Goal: Information Seeking & Learning: Learn about a topic

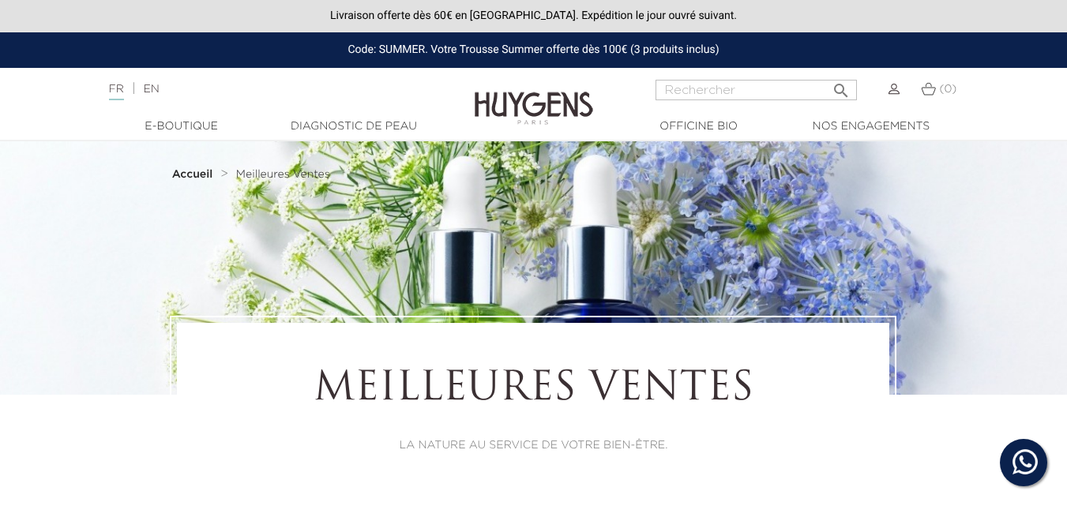
click at [744, 97] on input "Rechercher" at bounding box center [756, 90] width 201 height 21
type input "gommage"
click at [827, 75] on button " Rechercher" at bounding box center [841, 85] width 28 height 21
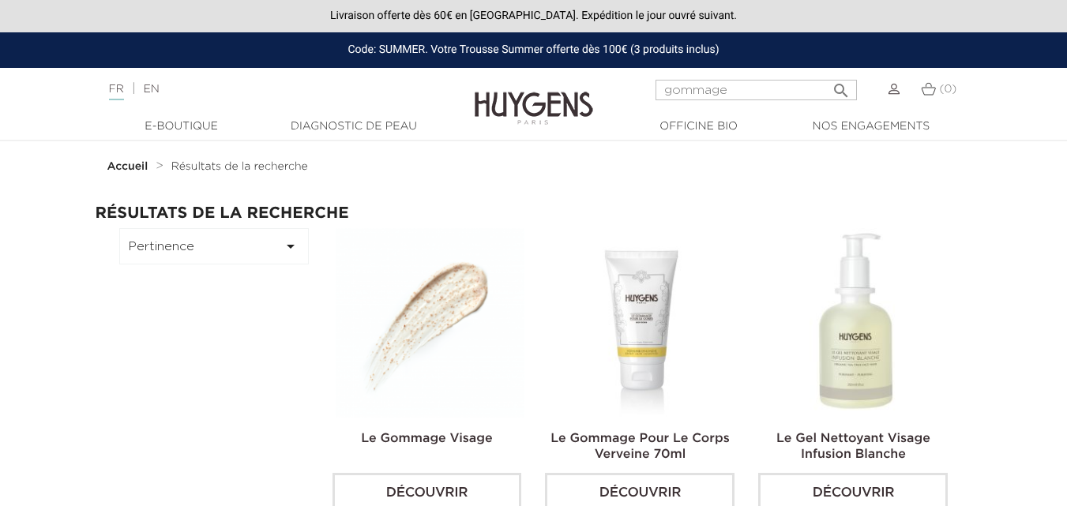
click at [454, 307] on img at bounding box center [431, 323] width 190 height 190
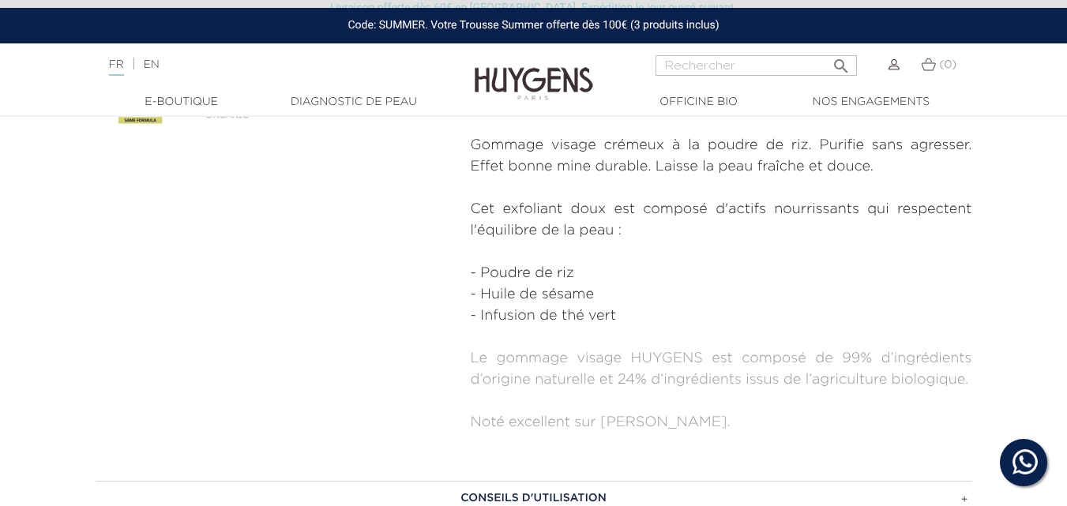
scroll to position [632, 0]
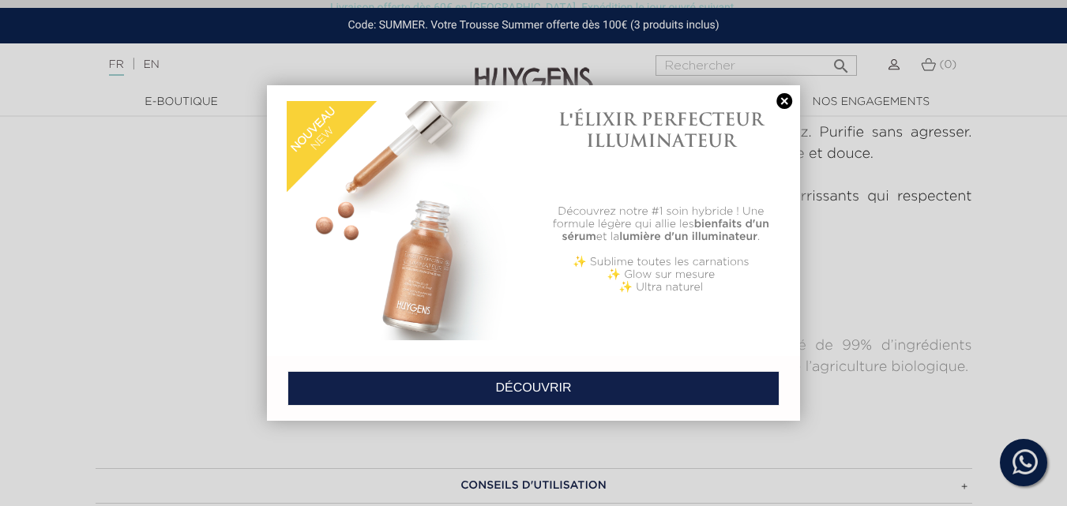
click at [788, 104] on link at bounding box center [784, 101] width 22 height 17
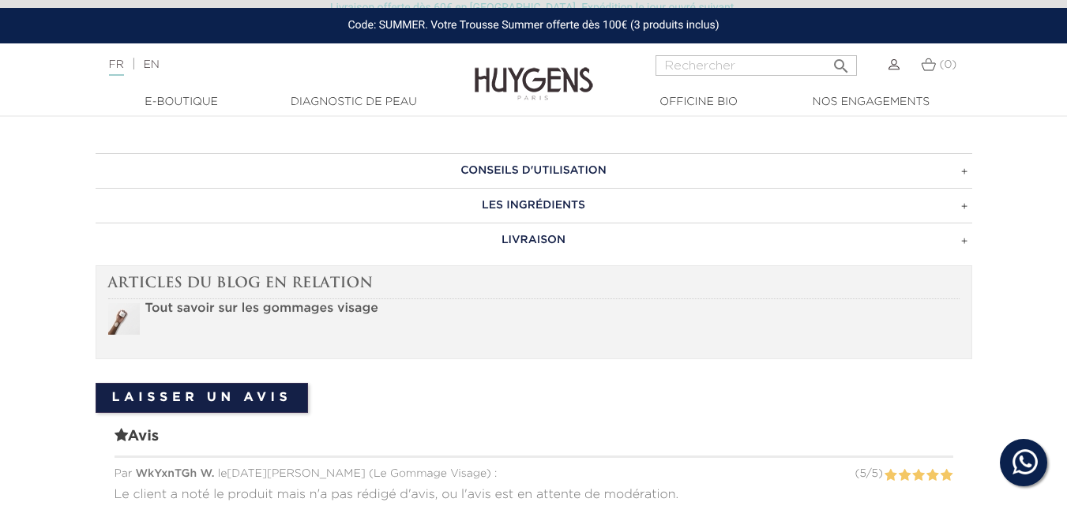
scroll to position [948, 0]
click at [884, 161] on h3 "Conseils d'utilisation" at bounding box center [534, 169] width 877 height 35
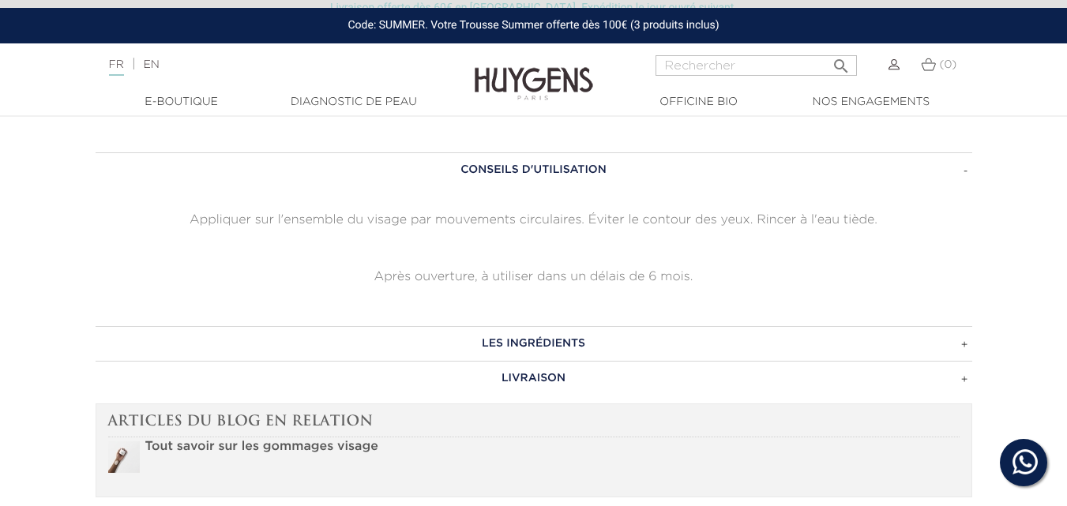
click at [771, 341] on h3 "Les ingrédients" at bounding box center [534, 343] width 877 height 35
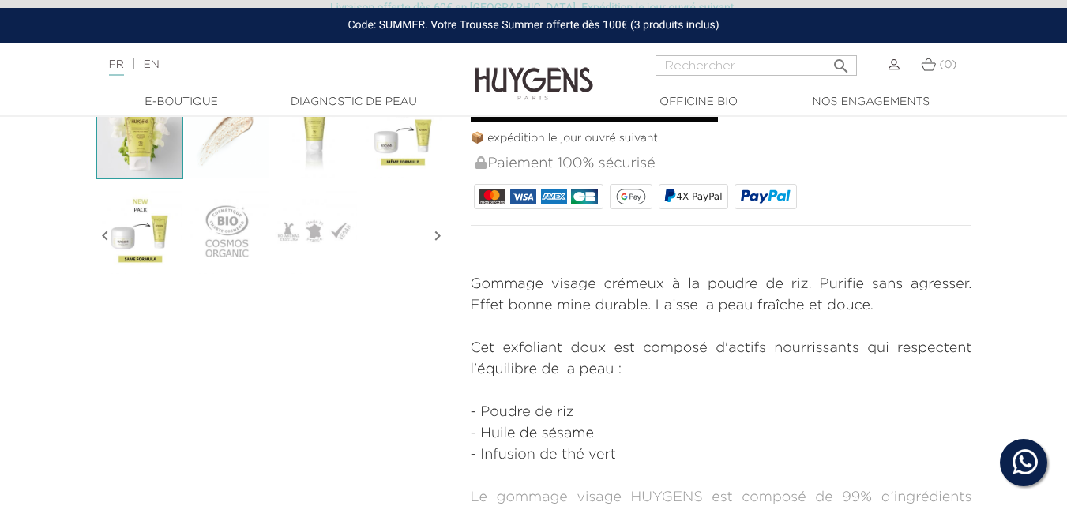
scroll to position [395, 0]
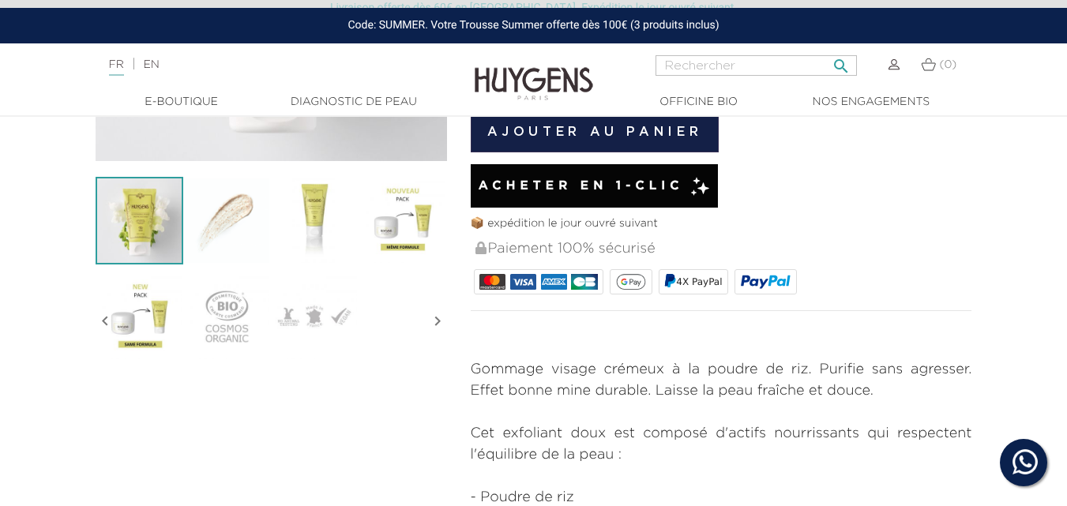
drag, startPoint x: 747, startPoint y: 62, endPoint x: 739, endPoint y: 62, distance: 7.9
click at [744, 62] on input "Rechercher" at bounding box center [756, 65] width 201 height 21
type input "soleil"
click at [827, 51] on button " Rechercher" at bounding box center [841, 61] width 28 height 21
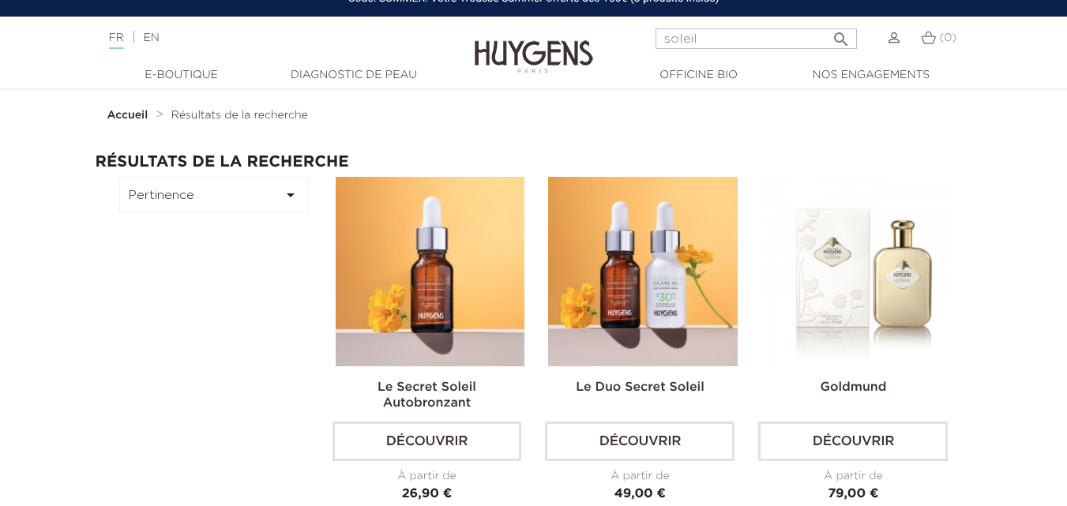
scroll to position [79, 0]
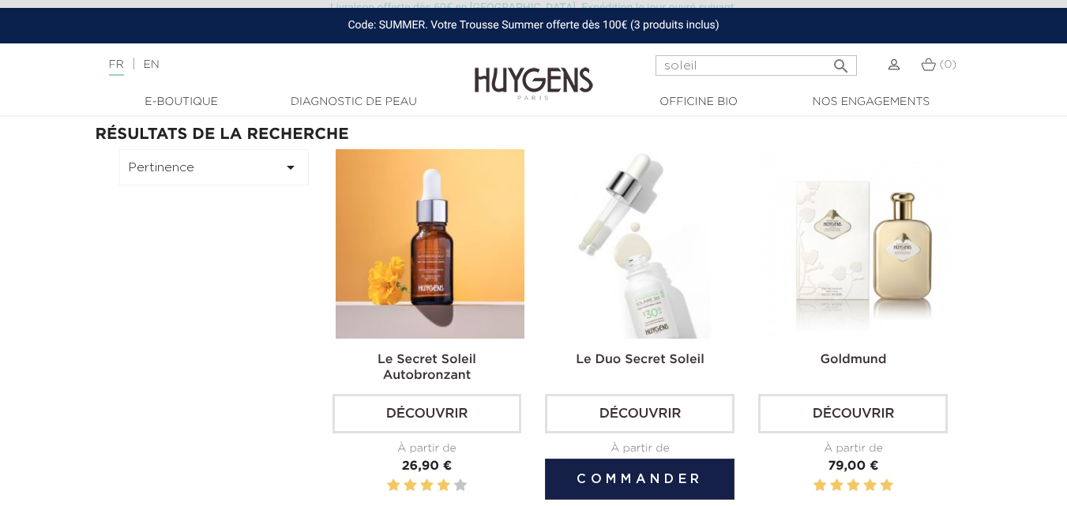
click at [647, 282] on img at bounding box center [643, 244] width 190 height 190
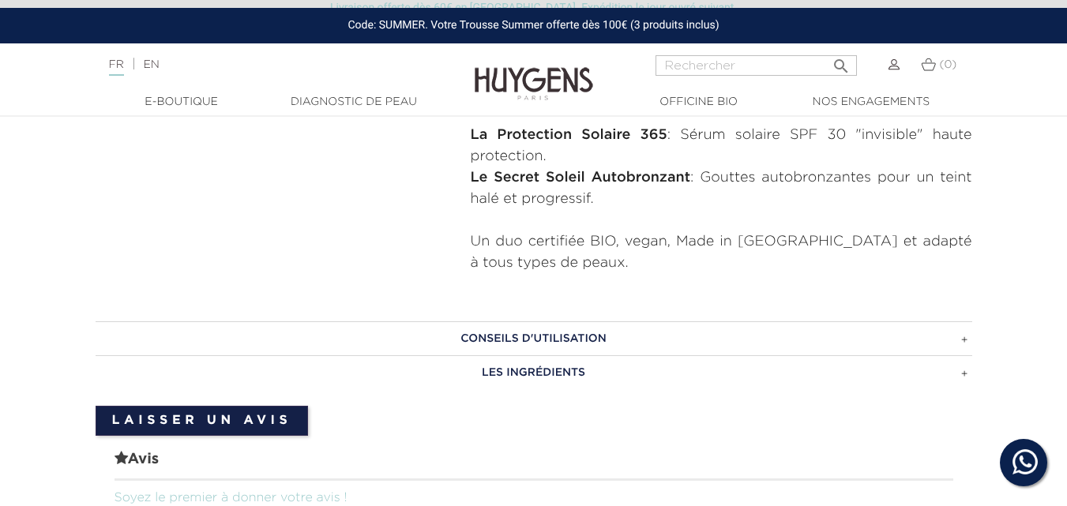
scroll to position [711, 0]
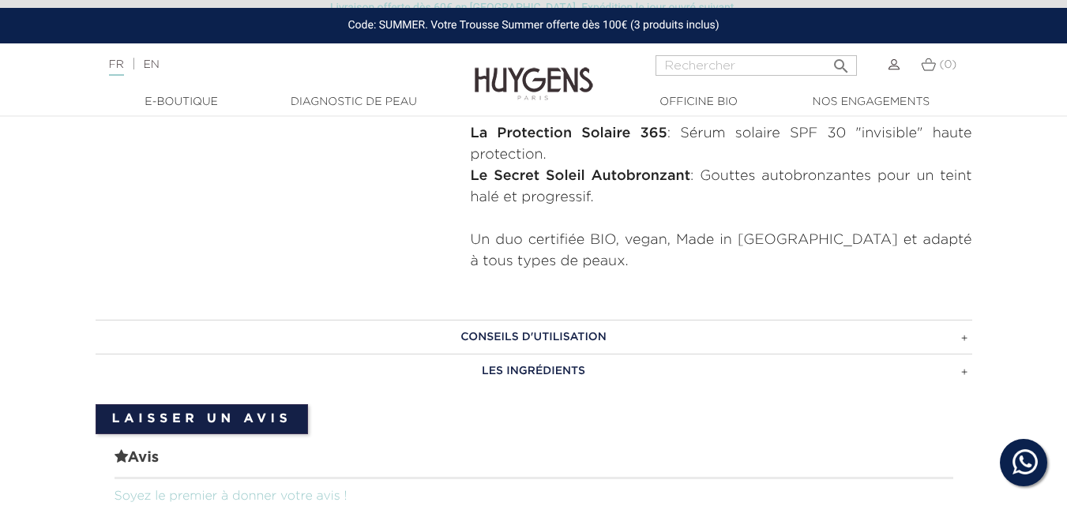
click at [639, 329] on h3 "CONSEILS D'UTILISATION" at bounding box center [534, 337] width 877 height 35
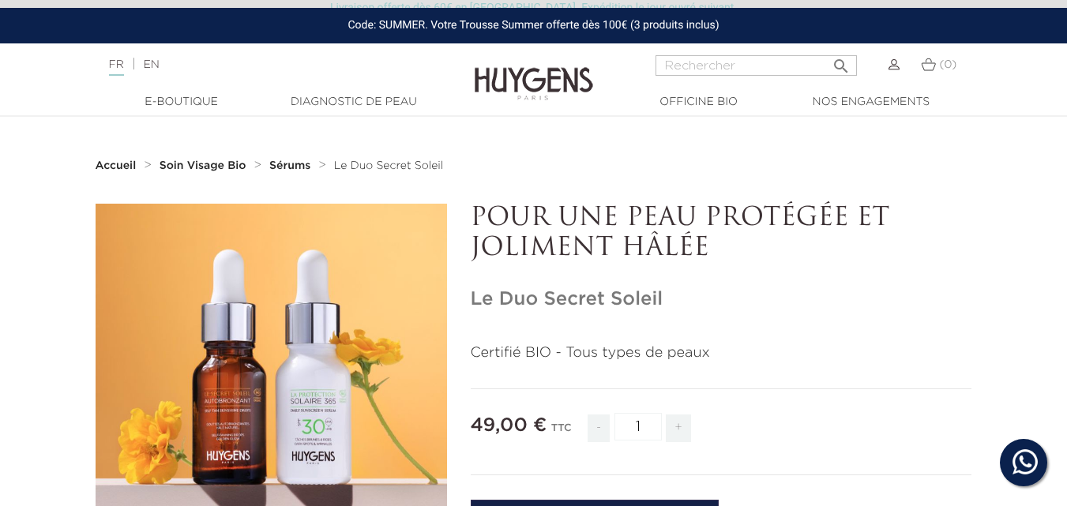
scroll to position [0, 0]
